Goal: Task Accomplishment & Management: Use online tool/utility

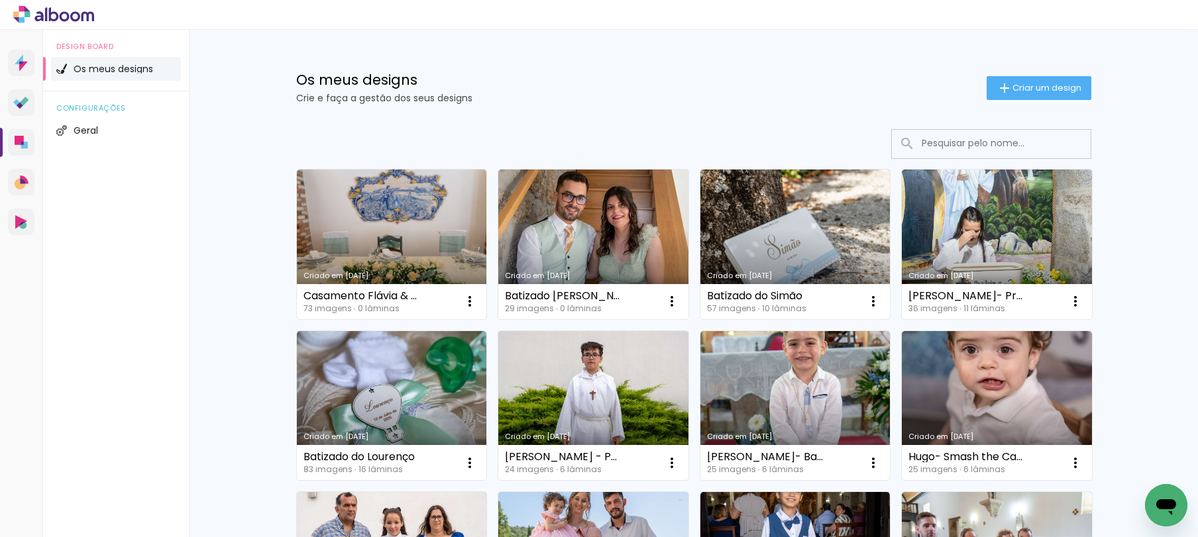
drag, startPoint x: 423, startPoint y: 228, endPoint x: 420, endPoint y: 220, distance: 8.4
click at [423, 227] on link "Criado em [DATE]" at bounding box center [392, 245] width 190 height 150
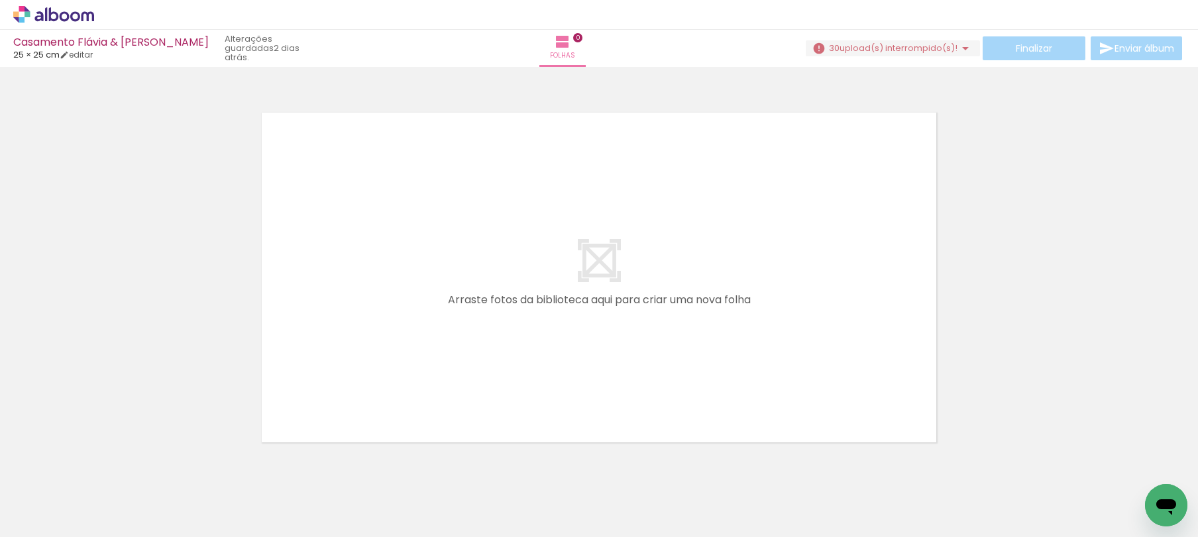
click at [917, 44] on span "upload(s) interrompido(s)!" at bounding box center [898, 48] width 118 height 13
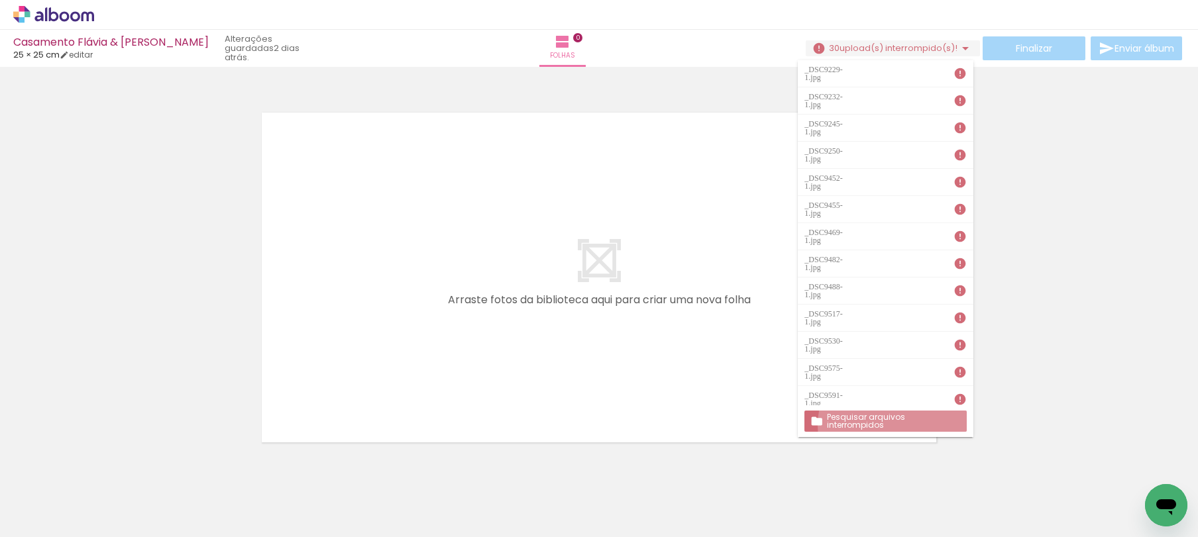
click at [895, 426] on paper-button "Pesquisar arquivos interrompidos" at bounding box center [885, 421] width 162 height 21
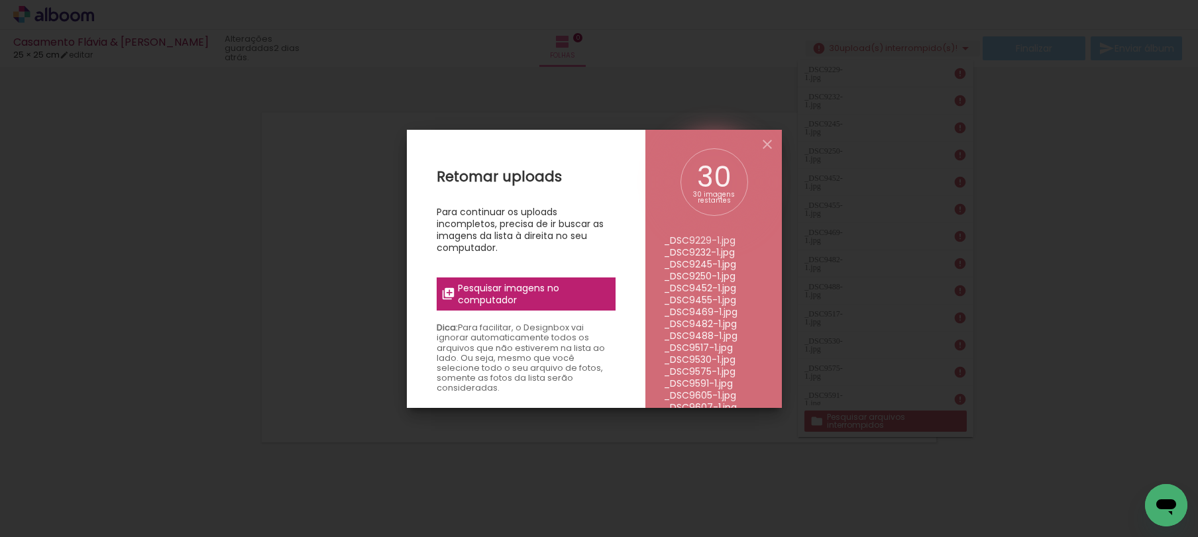
click at [547, 304] on span "Pesquisar imagens no computador" at bounding box center [532, 294] width 149 height 24
click at [0, 0] on input "file" at bounding box center [0, 0] width 0 height 0
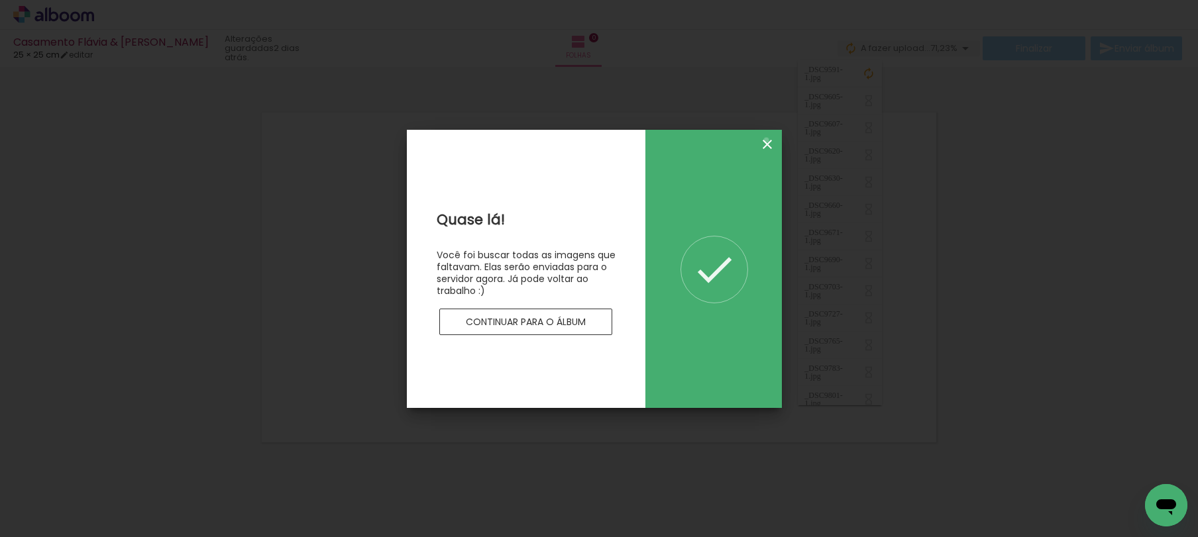
click at [767, 140] on iron-icon at bounding box center [767, 144] width 16 height 16
